Goal: Information Seeking & Learning: Find specific fact

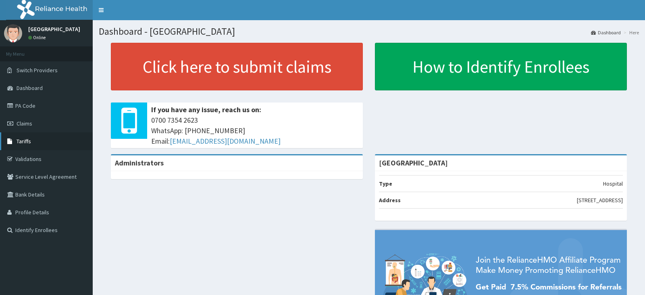
click at [44, 140] on link "Tariffs" at bounding box center [46, 141] width 93 height 18
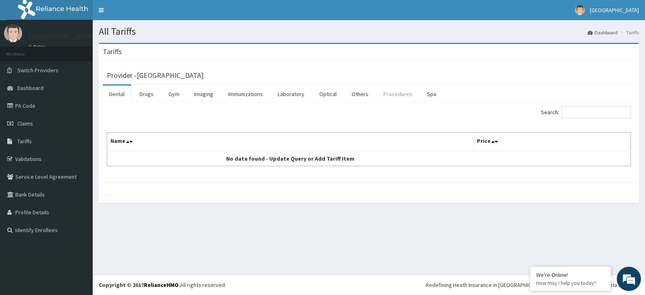
click at [394, 90] on link "Procedures" at bounding box center [398, 93] width 42 height 17
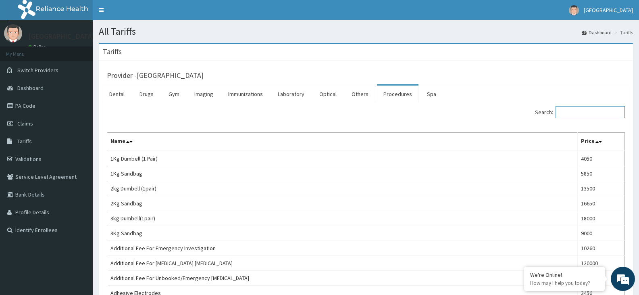
click at [583, 111] on input "Search:" at bounding box center [590, 112] width 69 height 12
type input "THORACI"
